Goal: Navigation & Orientation: Understand site structure

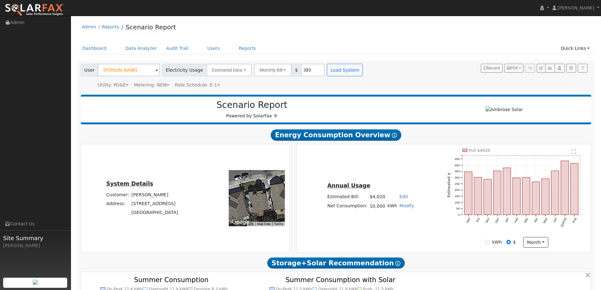
click at [54, 11] on img at bounding box center [34, 9] width 59 height 13
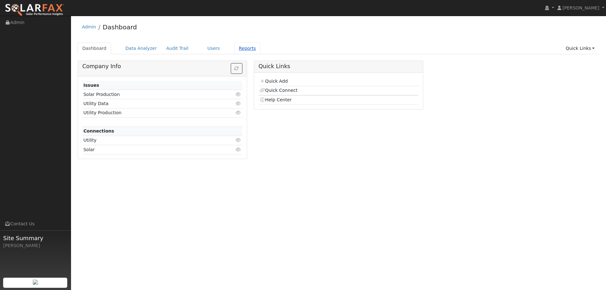
click at [242, 49] on link "Reports" at bounding box center [247, 49] width 27 height 12
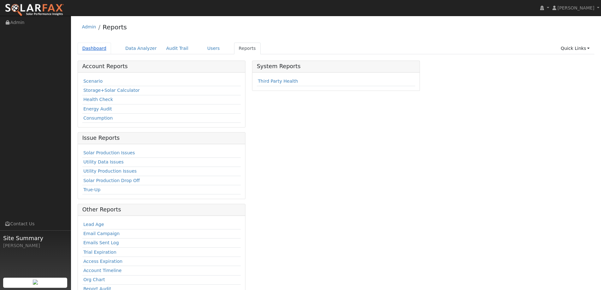
click at [100, 44] on link "Dashboard" at bounding box center [95, 49] width 34 height 12
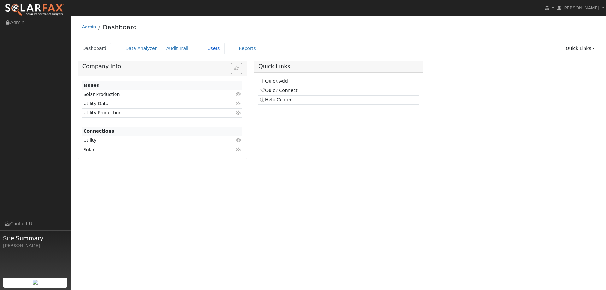
click at [204, 50] on link "Users" at bounding box center [214, 49] width 22 height 12
